Goal: Transaction & Acquisition: Purchase product/service

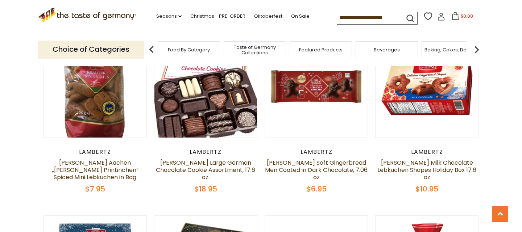
scroll to position [1186, 0]
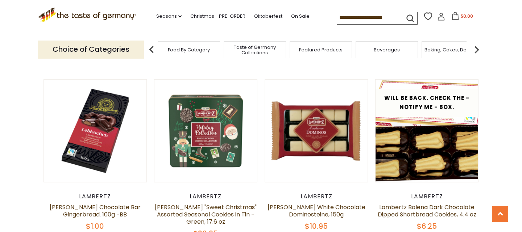
scroll to position [1500, 0]
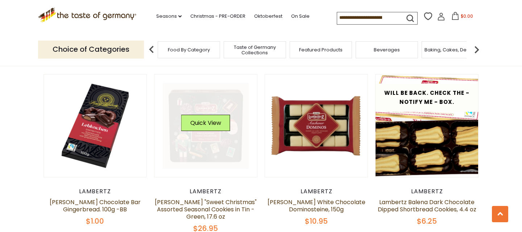
click at [209, 134] on link at bounding box center [206, 126] width 86 height 86
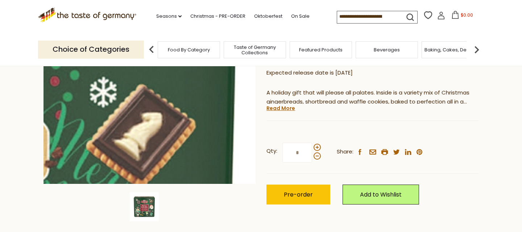
scroll to position [131, 0]
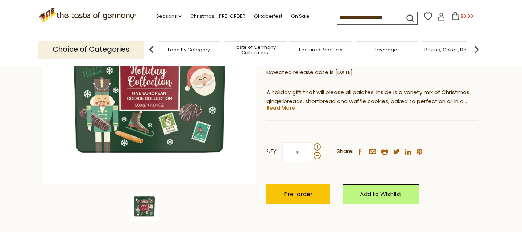
click at [460, 17] on span "$0.00" at bounding box center [466, 16] width 12 height 6
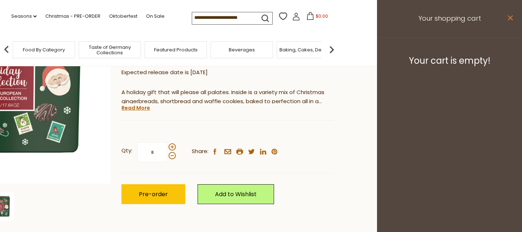
click at [509, 20] on icon "close" at bounding box center [509, 17] width 5 height 5
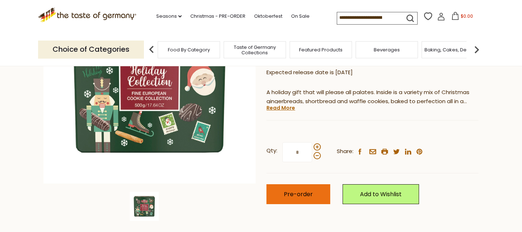
click at [306, 195] on span "Pre-order" at bounding box center [298, 194] width 29 height 8
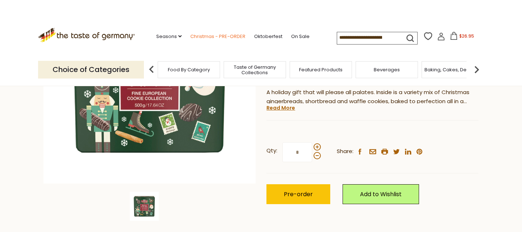
click at [193, 36] on link "Christmas - PRE-ORDER" at bounding box center [217, 37] width 55 height 8
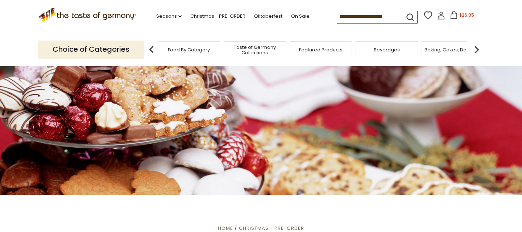
click at [459, 16] on span "$26.95" at bounding box center [466, 15] width 15 height 6
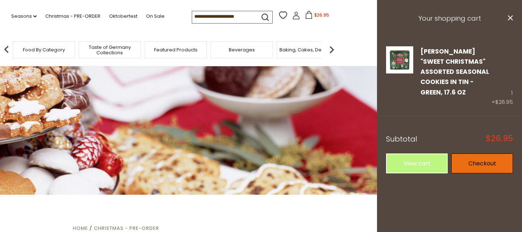
click at [467, 154] on link "Checkout" at bounding box center [482, 164] width 62 height 20
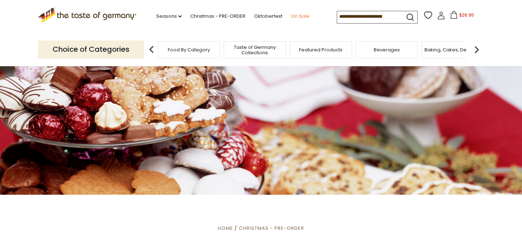
click at [291, 15] on link "On Sale" at bounding box center [300, 16] width 18 height 8
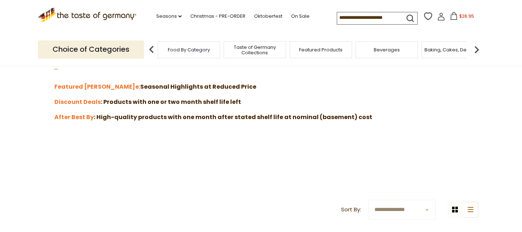
scroll to position [224, 0]
click at [69, 88] on strong "Featured Sal" at bounding box center [94, 87] width 81 height 8
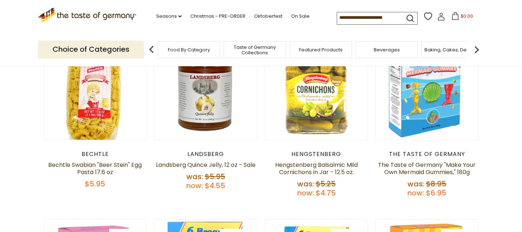
scroll to position [143, 0]
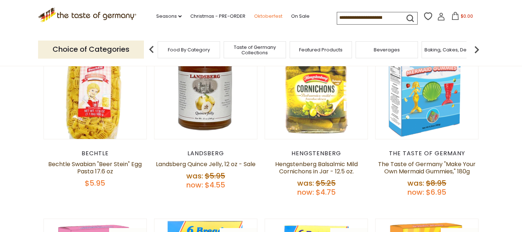
click at [254, 17] on link "Oktoberfest" at bounding box center [268, 16] width 28 height 8
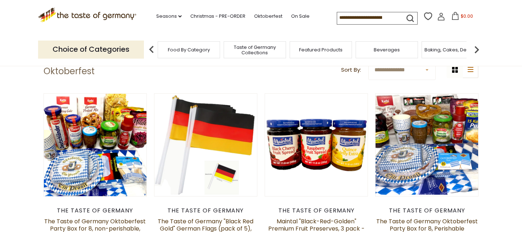
scroll to position [182, 0]
